Goal: Task Accomplishment & Management: Manage account settings

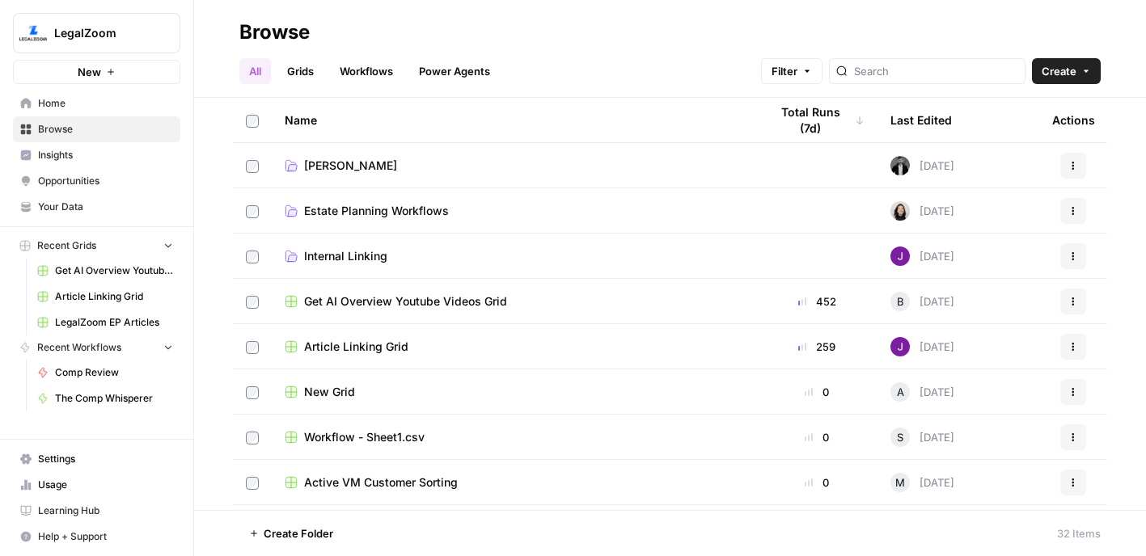
click at [71, 458] on span "Settings" at bounding box center [105, 459] width 135 height 15
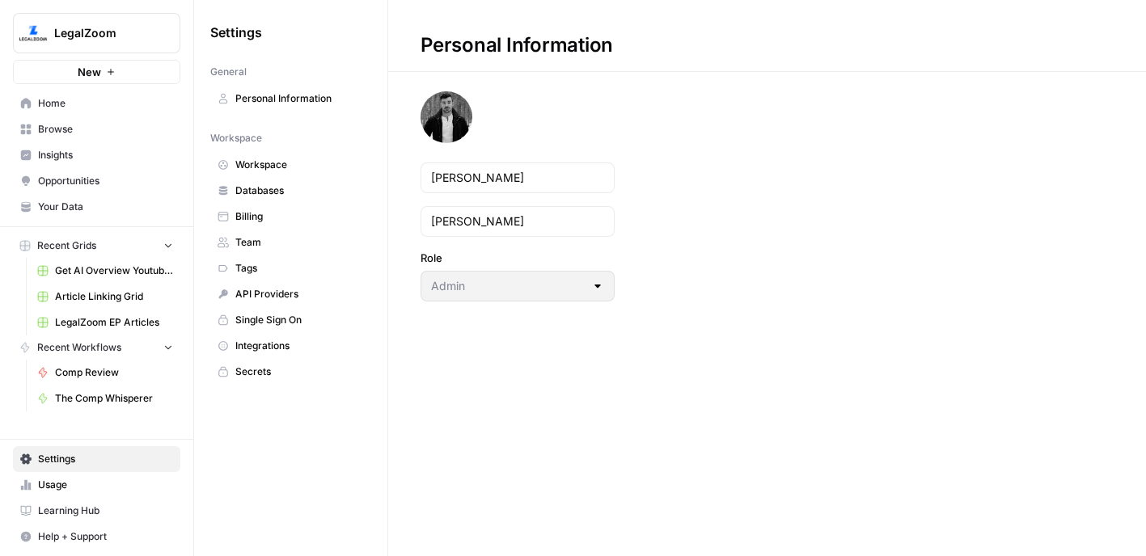
click at [256, 298] on span "API Providers" at bounding box center [299, 294] width 129 height 15
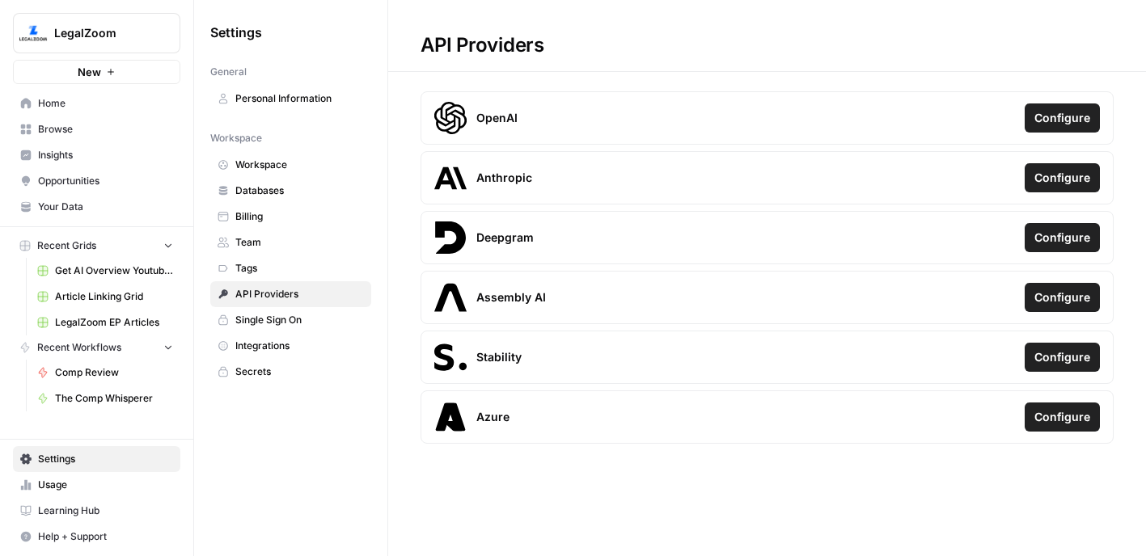
click at [264, 354] on link "Integrations" at bounding box center [290, 346] width 161 height 26
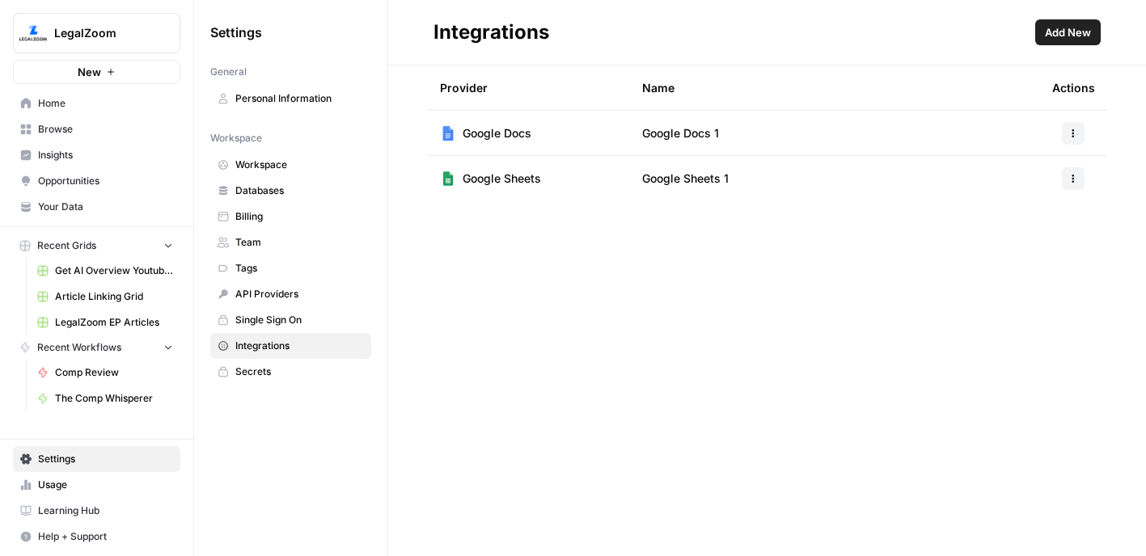
click at [1069, 34] on span "Add New" at bounding box center [1068, 32] width 46 height 16
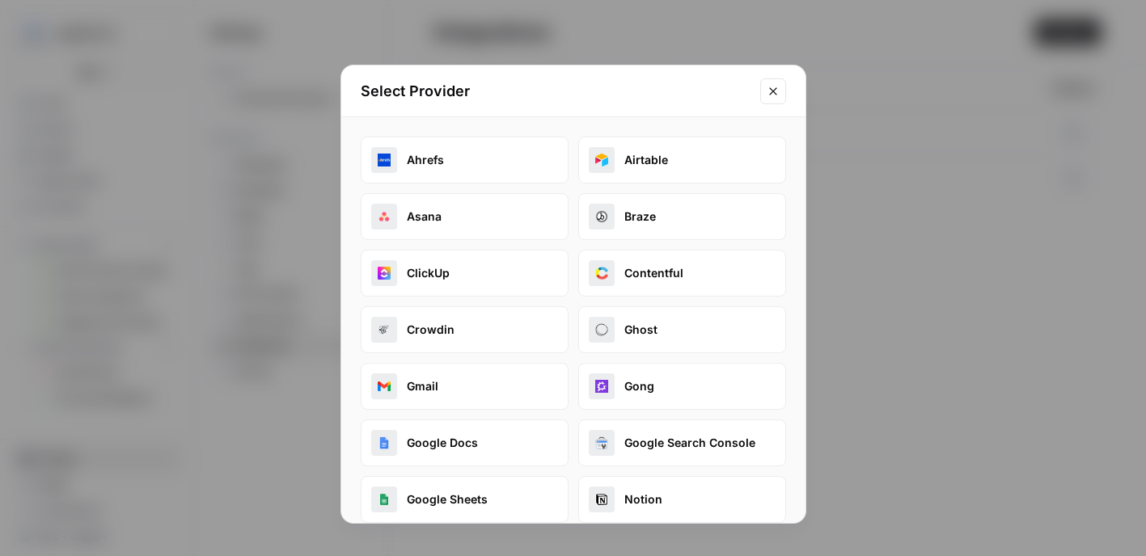
click at [460, 162] on button "Ahrefs" at bounding box center [465, 160] width 208 height 47
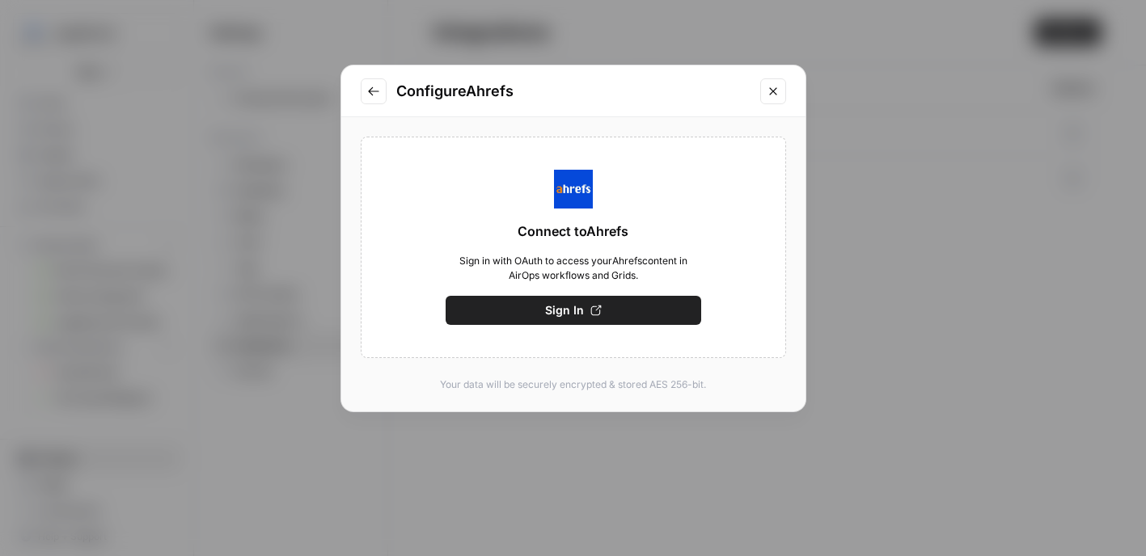
click at [559, 310] on span "Sign In" at bounding box center [564, 310] width 39 height 16
click at [616, 311] on button "Save" at bounding box center [572, 310] width 255 height 29
